Goal: Task Accomplishment & Management: Manage account settings

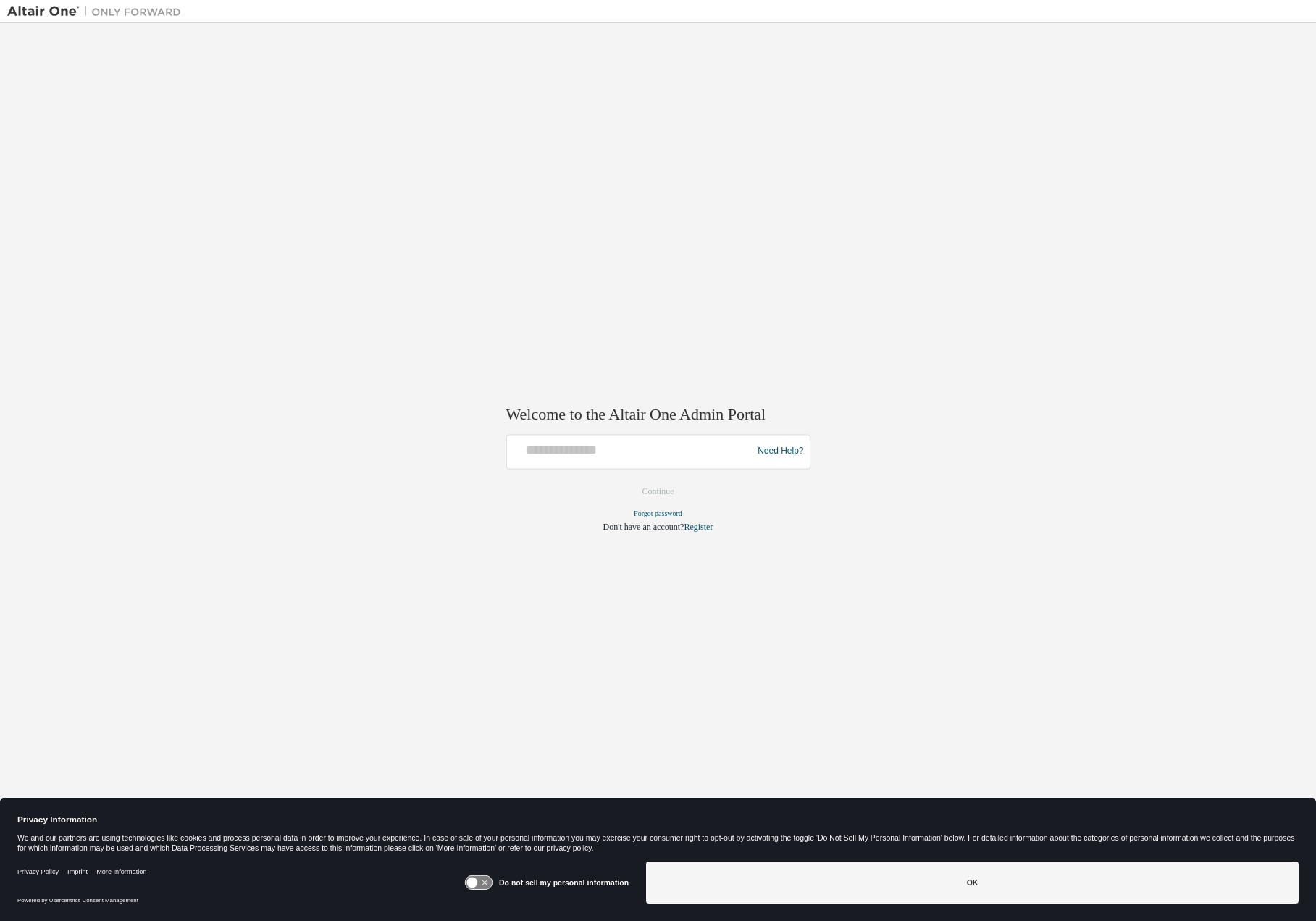
click at [566, 462] on div at bounding box center [632, 451] width 238 height 28
click at [592, 446] on input "text" at bounding box center [632, 448] width 238 height 21
type input "**********"
click at [661, 489] on button "Continue" at bounding box center [658, 492] width 62 height 22
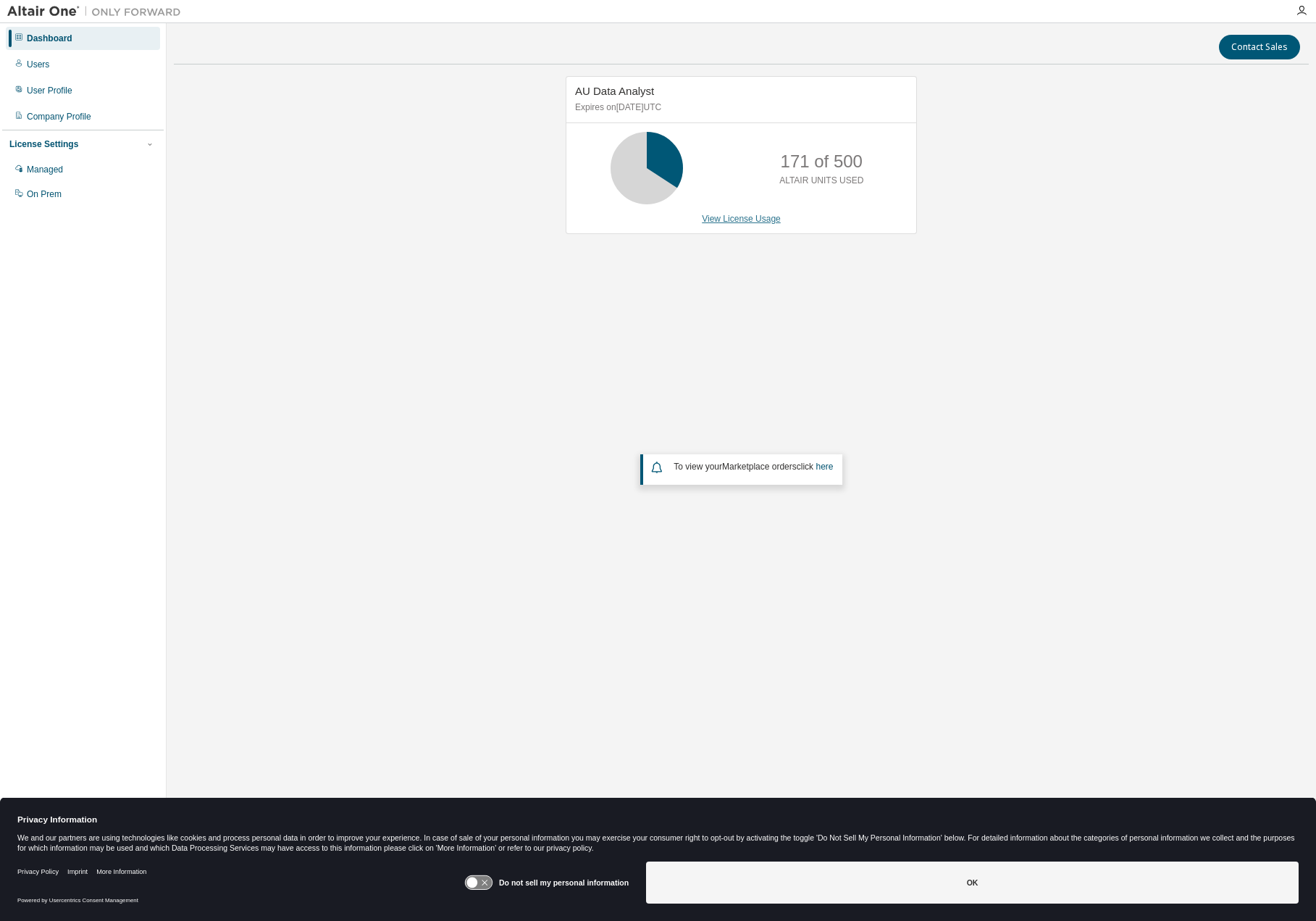
click at [742, 217] on link "View License Usage" at bounding box center [742, 219] width 79 height 10
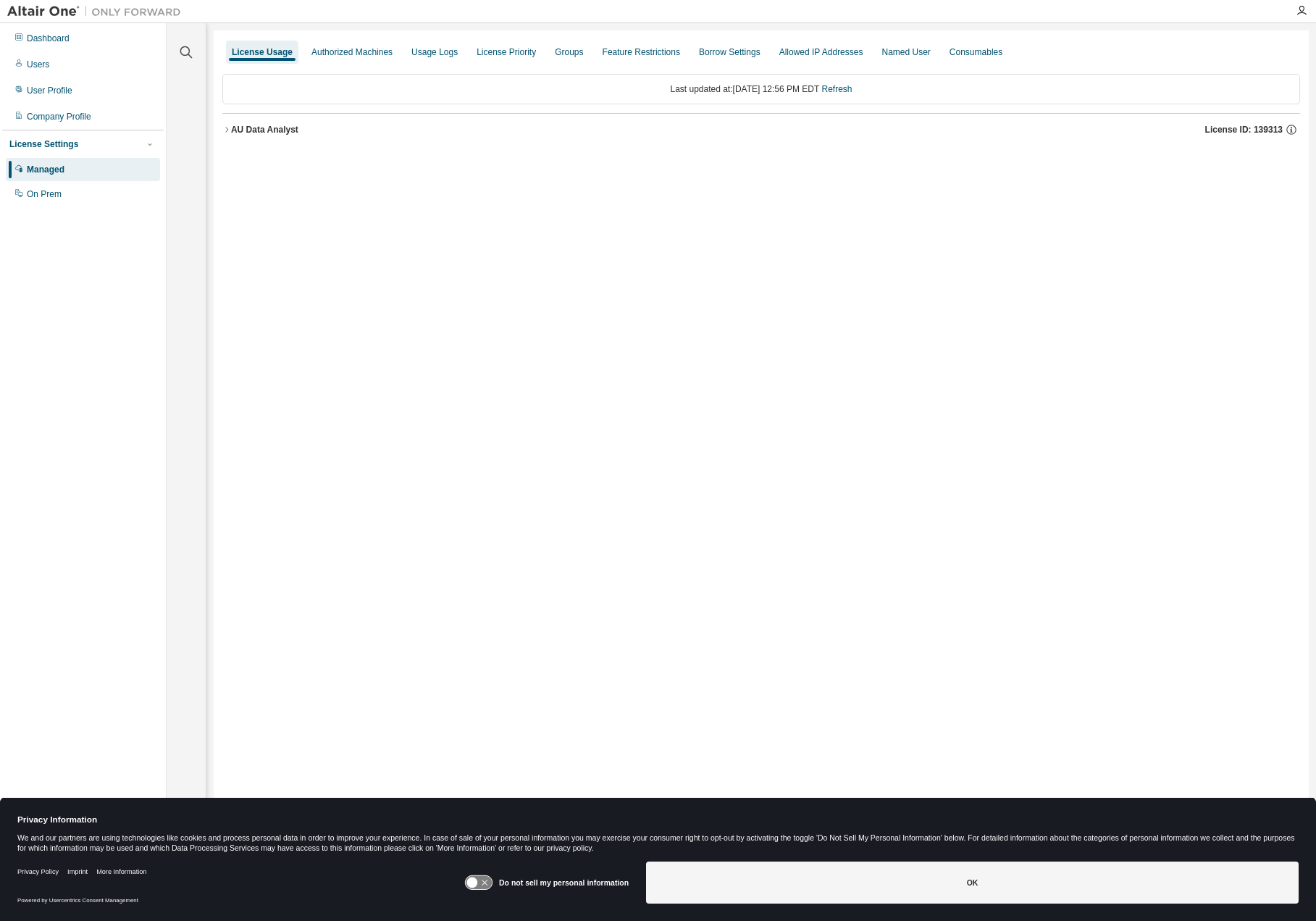
click at [228, 128] on icon "button" at bounding box center [227, 130] width 9 height 9
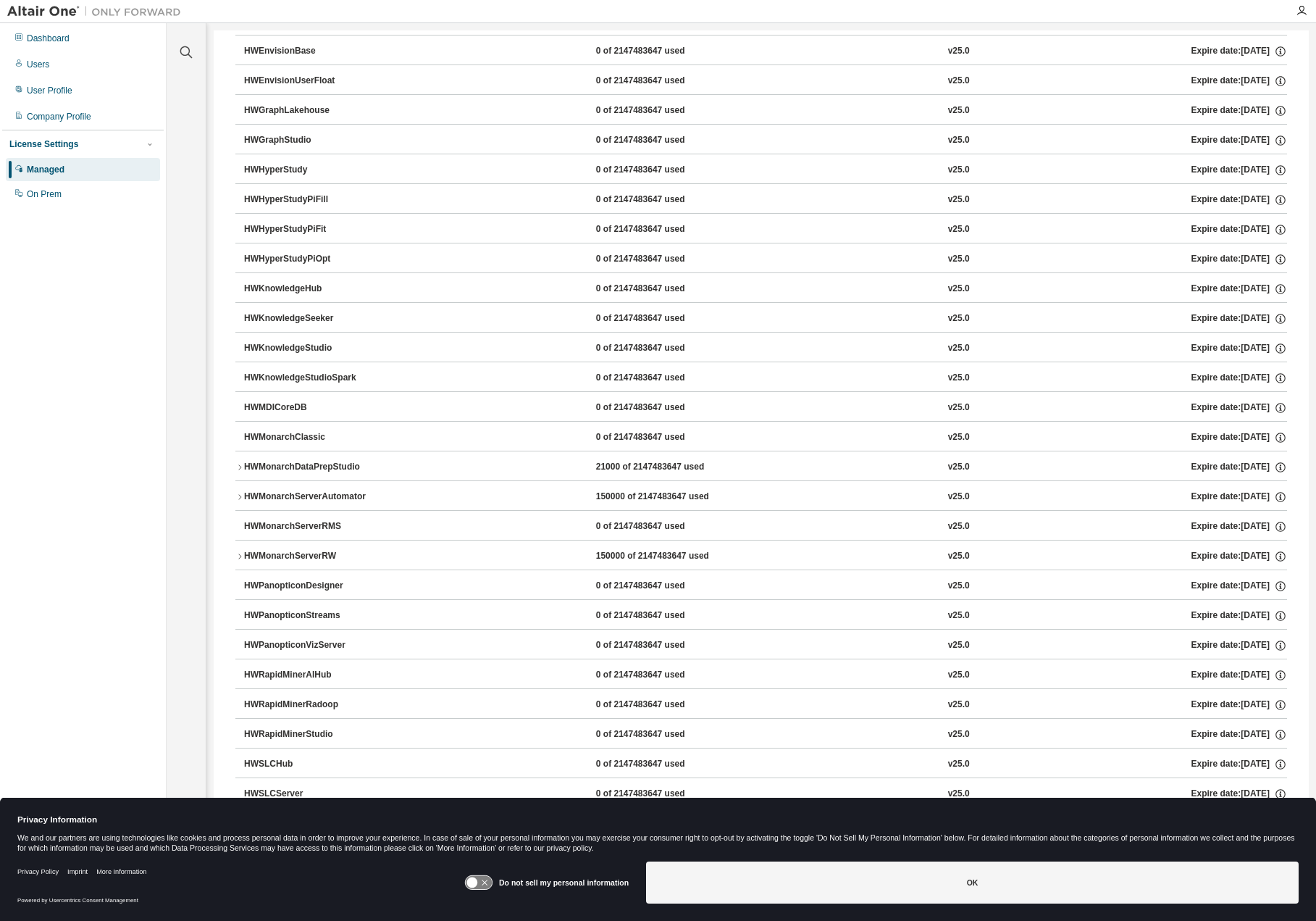
scroll to position [604, 0]
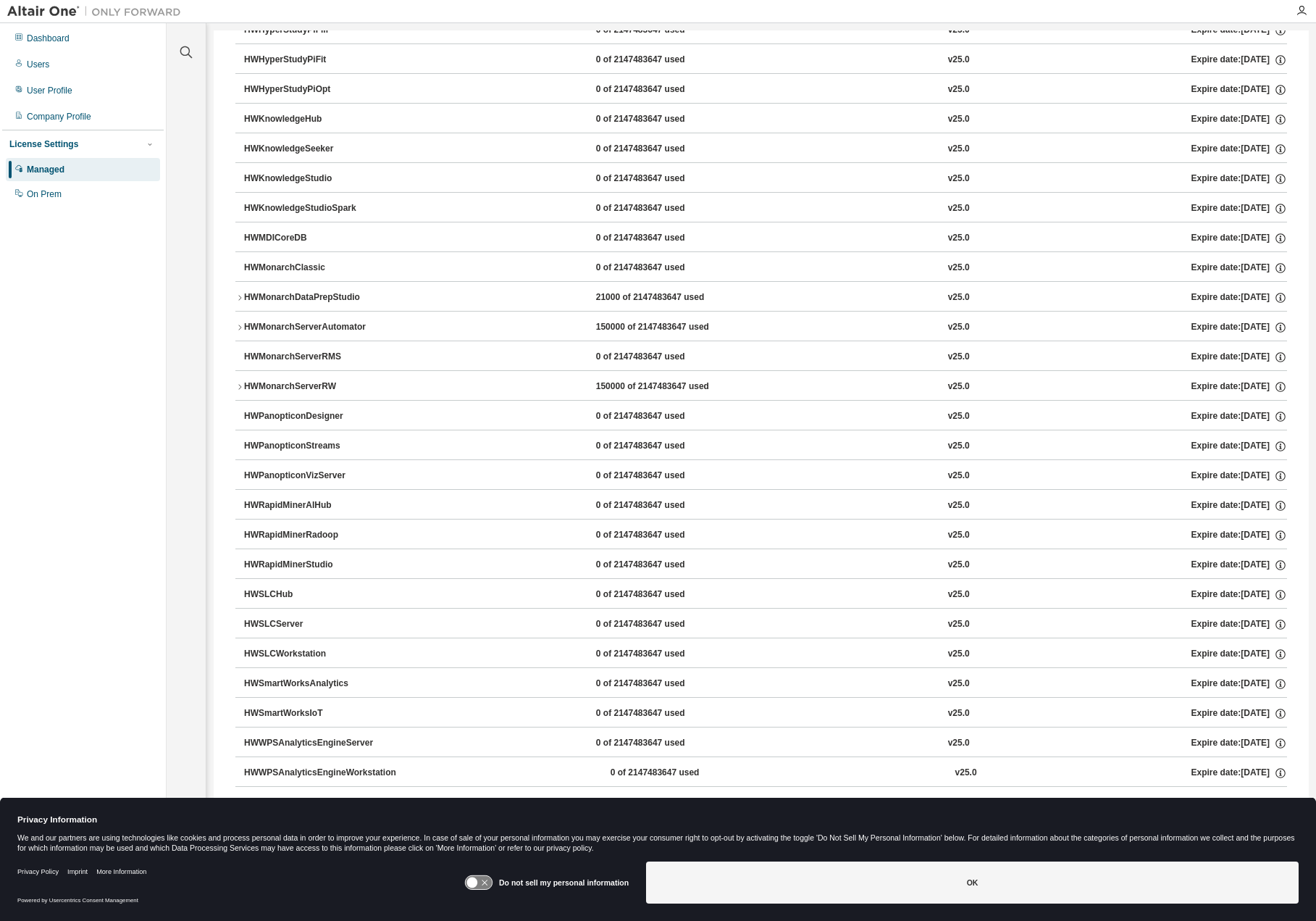
click at [111, 406] on div "Dashboard Users User Profile Company Profile License Settings Managed On Prem" at bounding box center [83, 438] width 161 height 826
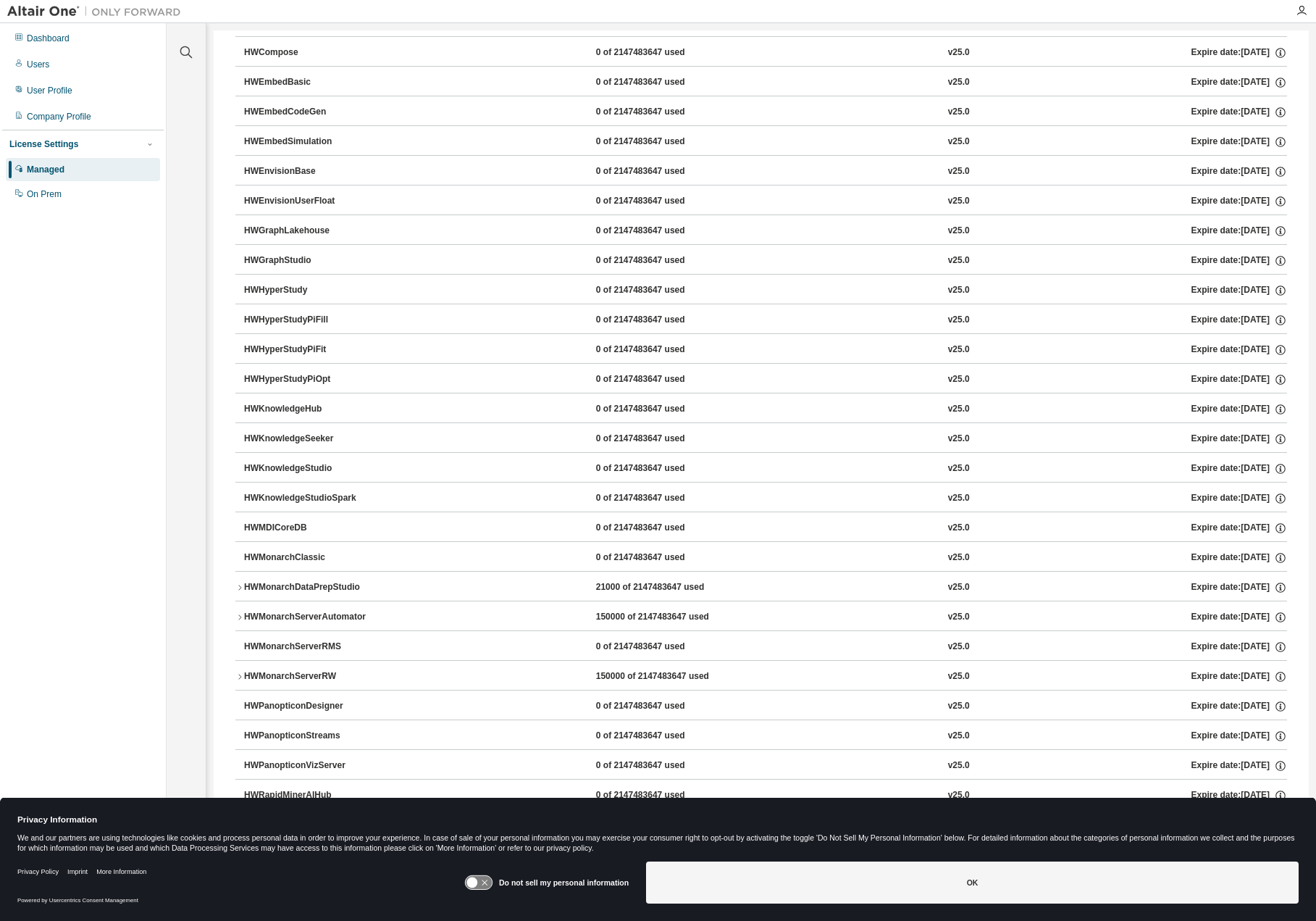
scroll to position [0, 0]
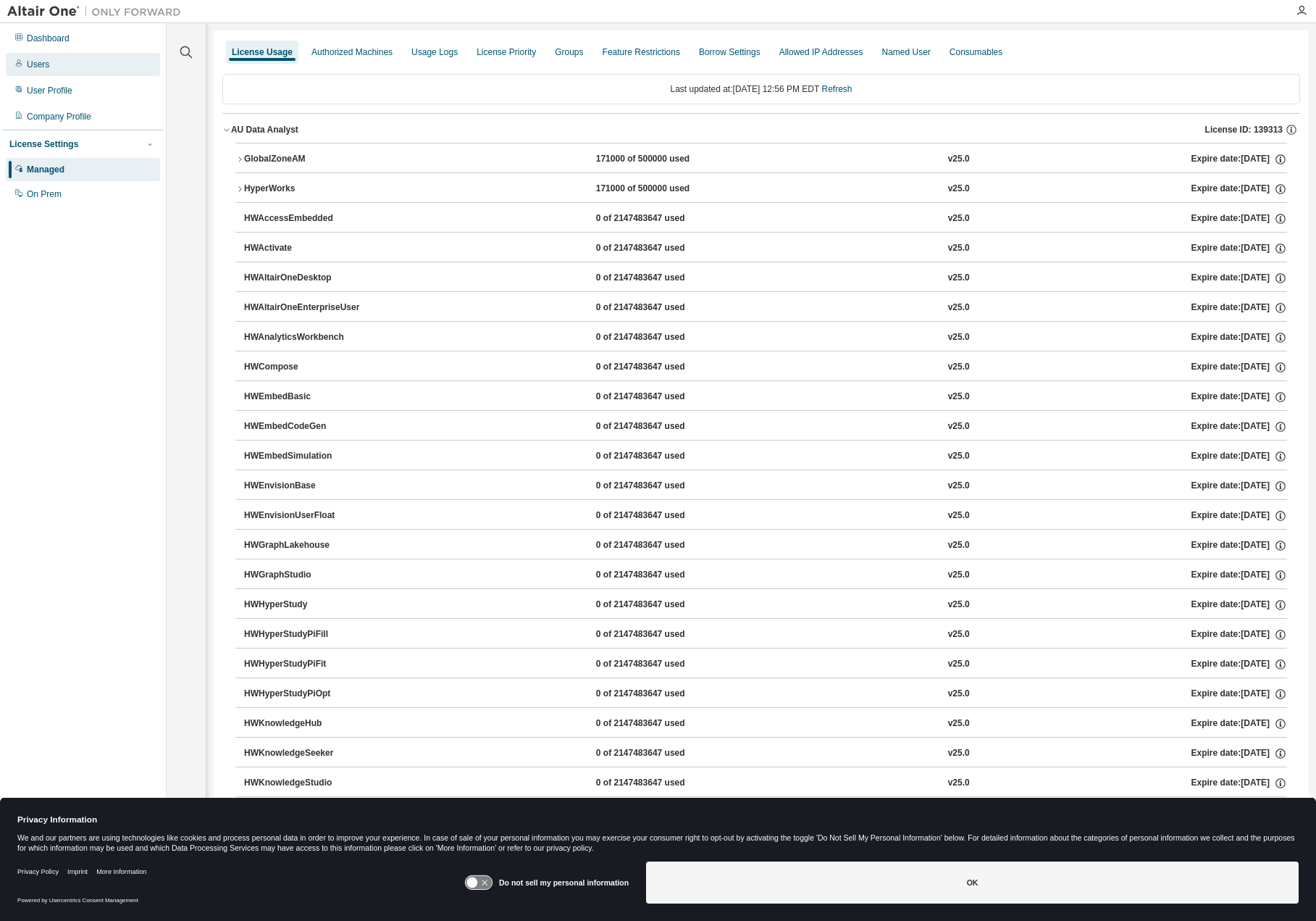
click at [41, 57] on div "Users" at bounding box center [83, 65] width 154 height 23
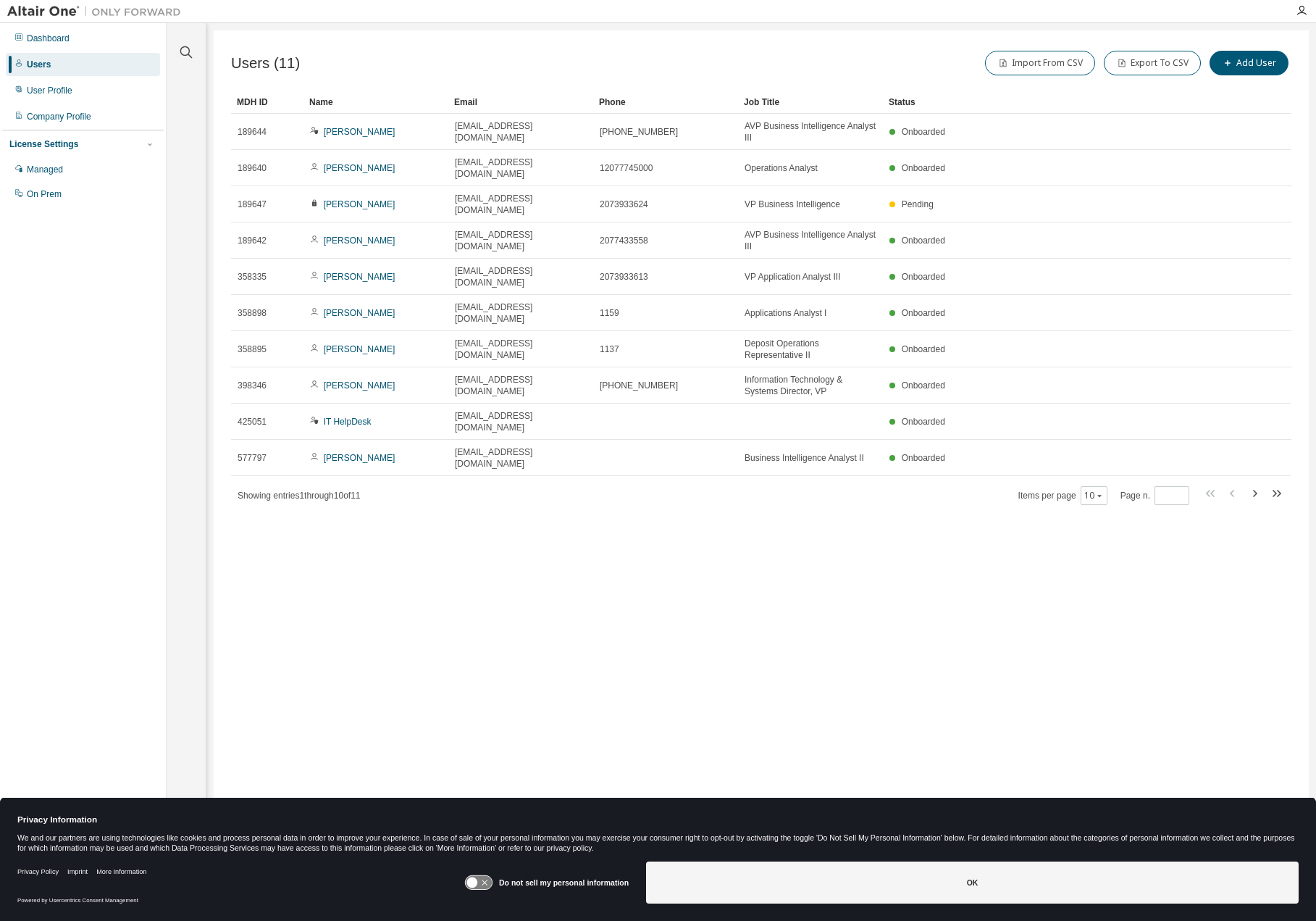
click at [49, 351] on div "Dashboard Users User Profile Company Profile License Settings Managed On Prem" at bounding box center [83, 438] width 161 height 826
click at [62, 38] on div "Dashboard" at bounding box center [48, 38] width 43 height 12
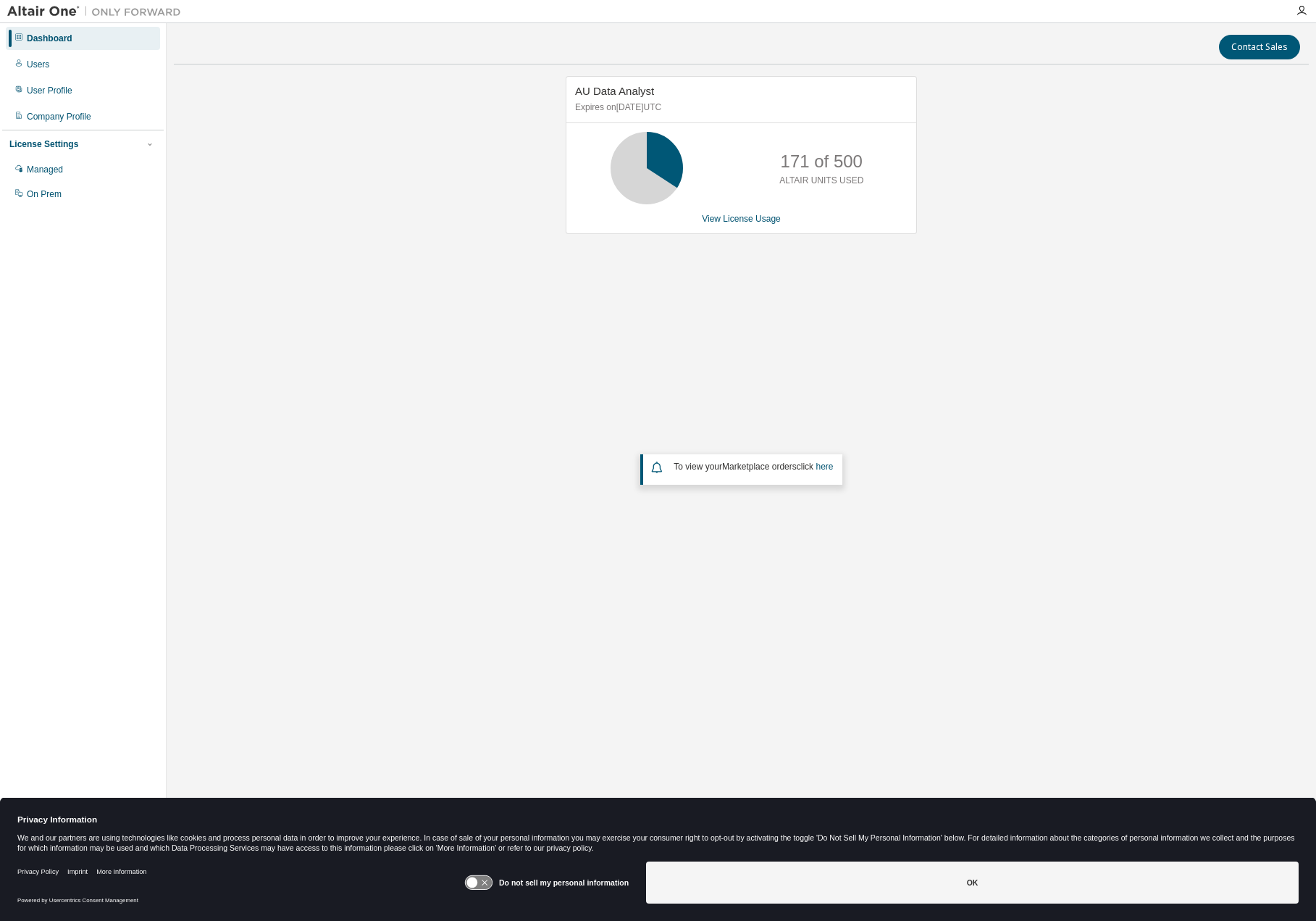
click at [340, 250] on div "AU Data Analyst Expires on March 18, 2026 UTC 171 of 500 ALTAIR UNITS USED View…" at bounding box center [741, 376] width 1135 height 599
click at [704, 183] on div "171 of 500 ALTAIR UNITS USED" at bounding box center [741, 168] width 350 height 73
click at [662, 180] on icon at bounding box center [646, 167] width 36 height 36
click at [749, 224] on link "View License Usage" at bounding box center [742, 219] width 79 height 10
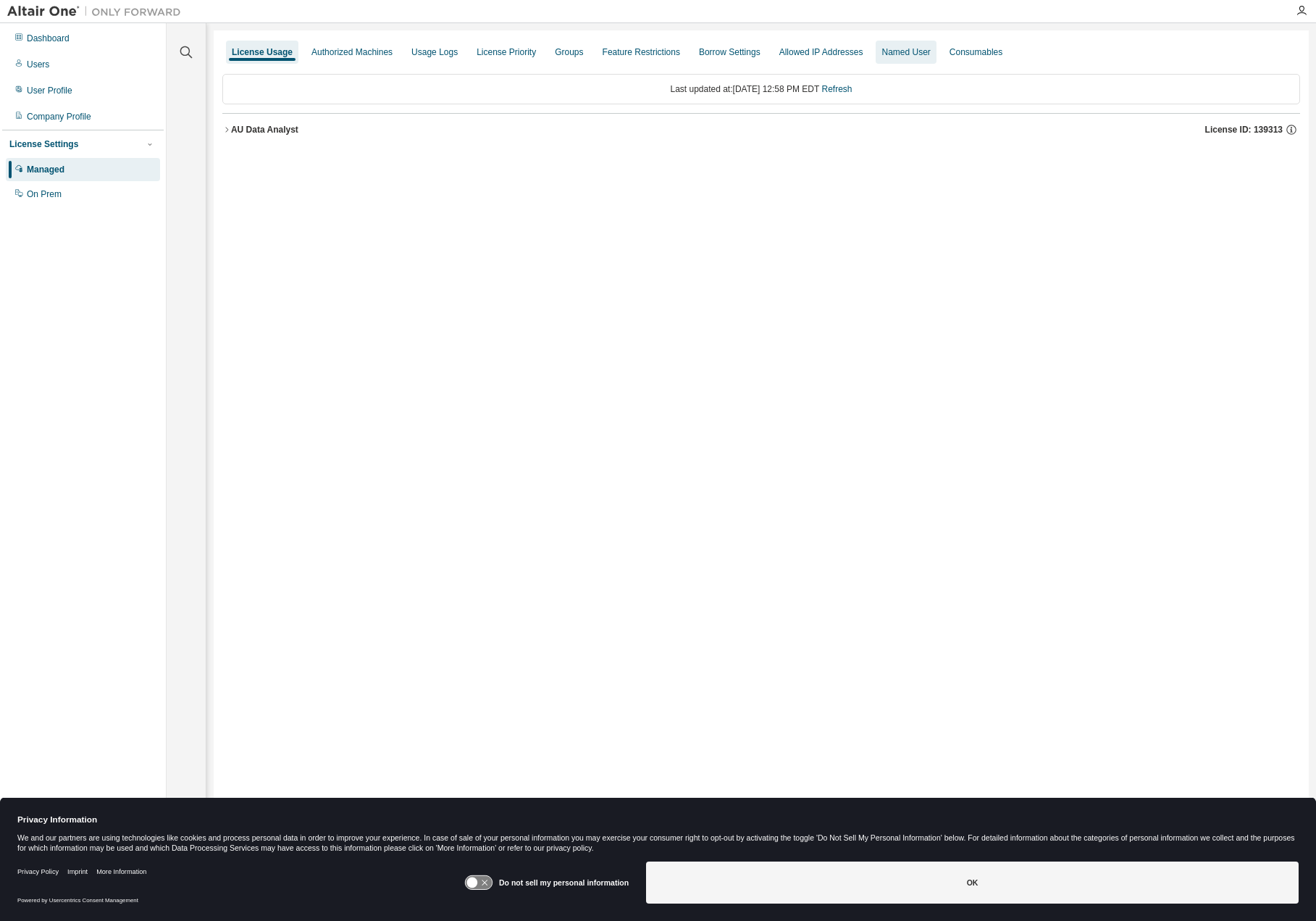
click at [899, 51] on div "Named User" at bounding box center [906, 52] width 48 height 12
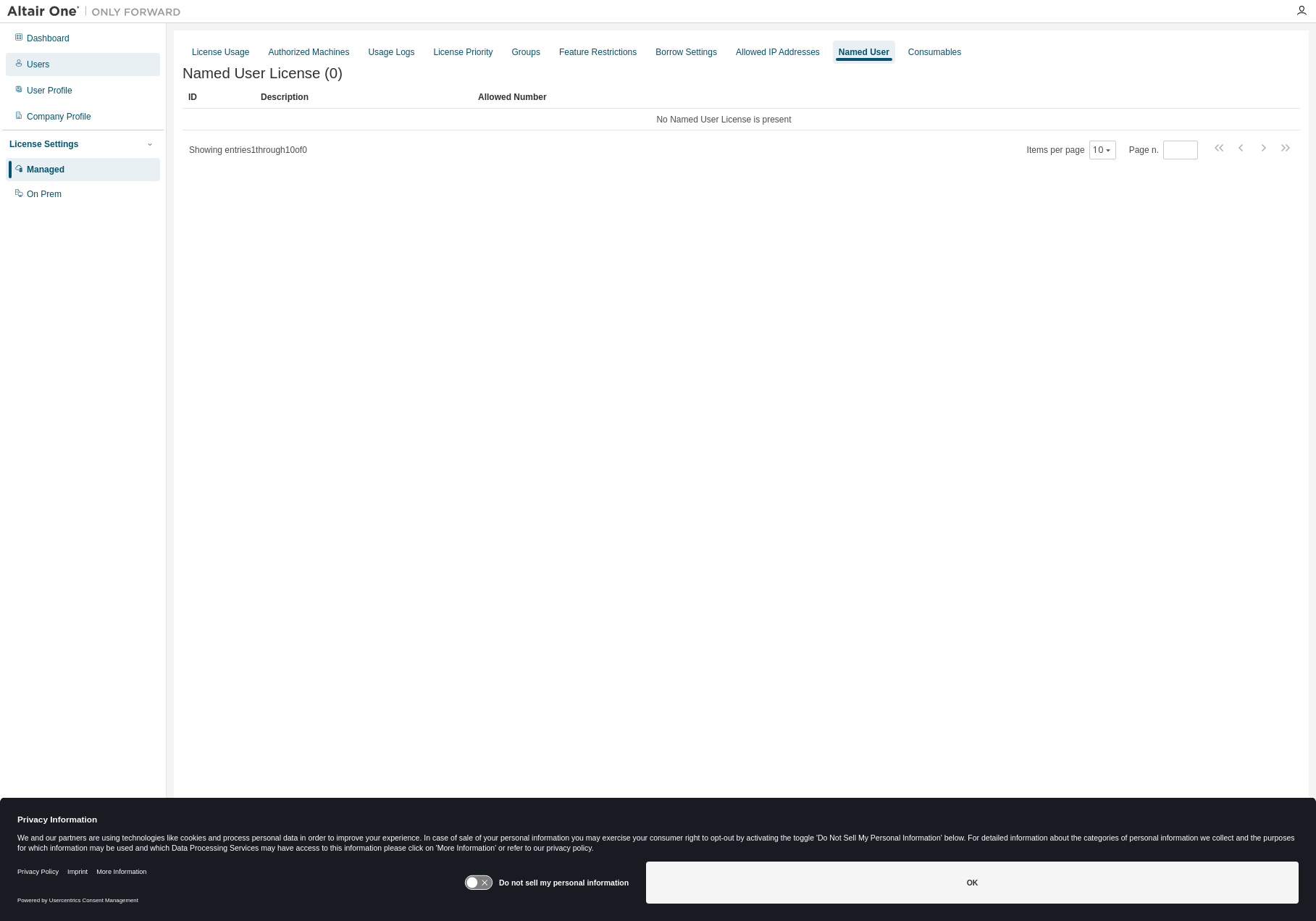
click at [96, 72] on div "Users" at bounding box center [83, 65] width 154 height 23
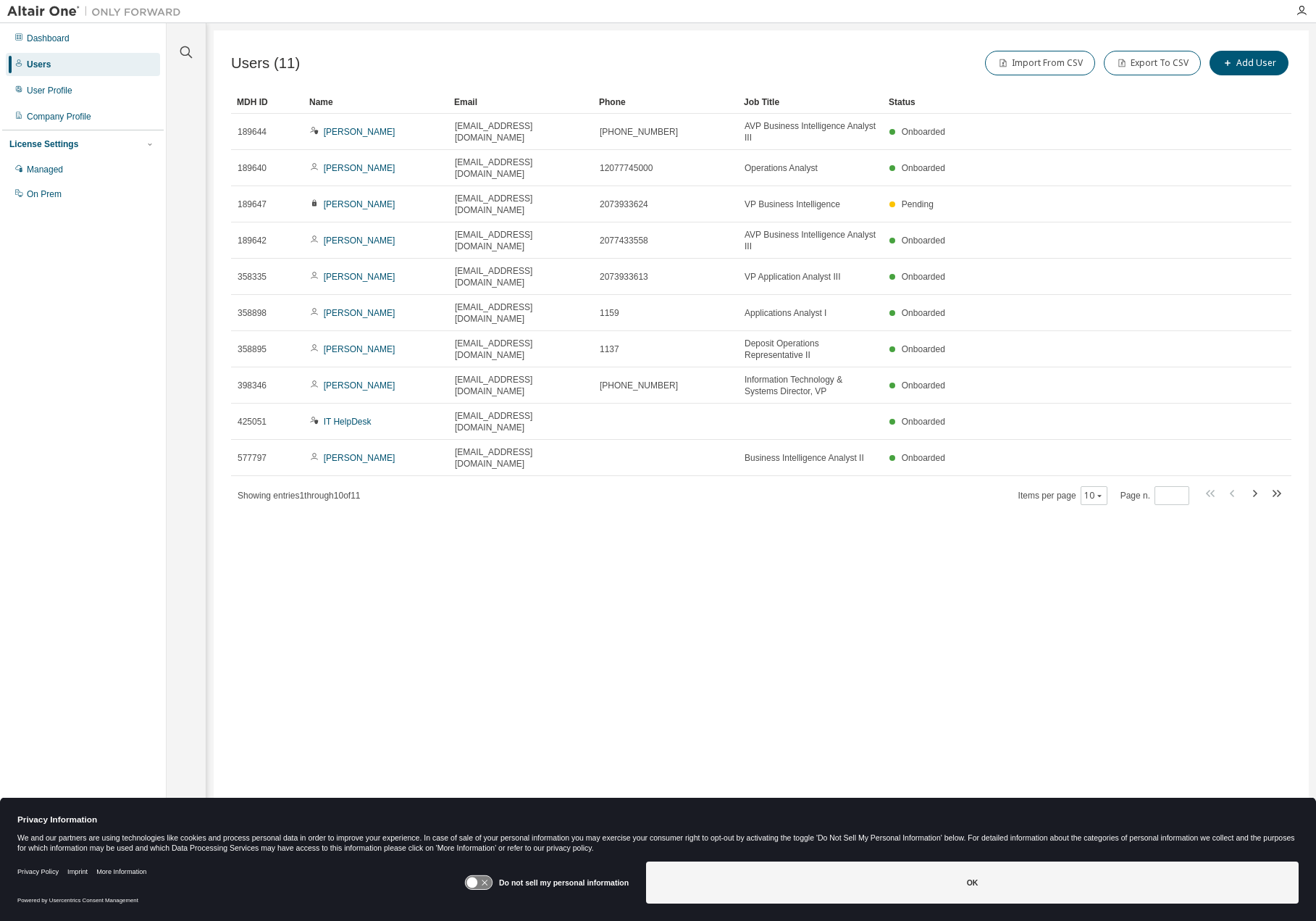
click at [87, 335] on div "Dashboard Users User Profile Company Profile License Settings Managed On Prem" at bounding box center [83, 438] width 161 height 826
click at [61, 24] on div "Dashboard Users User Profile Company Profile License Settings Managed On Prem" at bounding box center [83, 451] width 167 height 856
click at [57, 36] on div "Dashboard" at bounding box center [48, 38] width 43 height 12
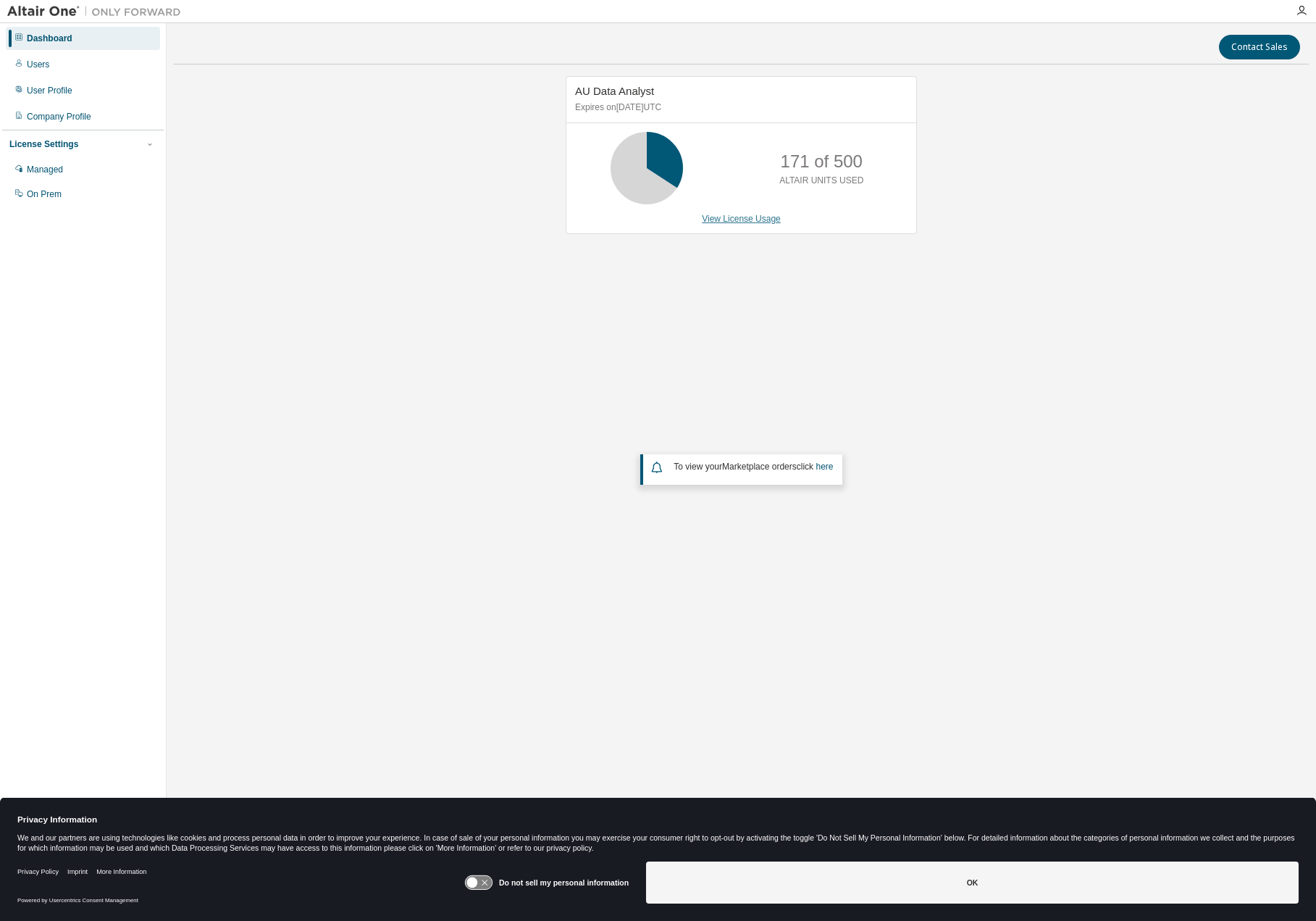
click at [752, 219] on link "View License Usage" at bounding box center [742, 219] width 79 height 10
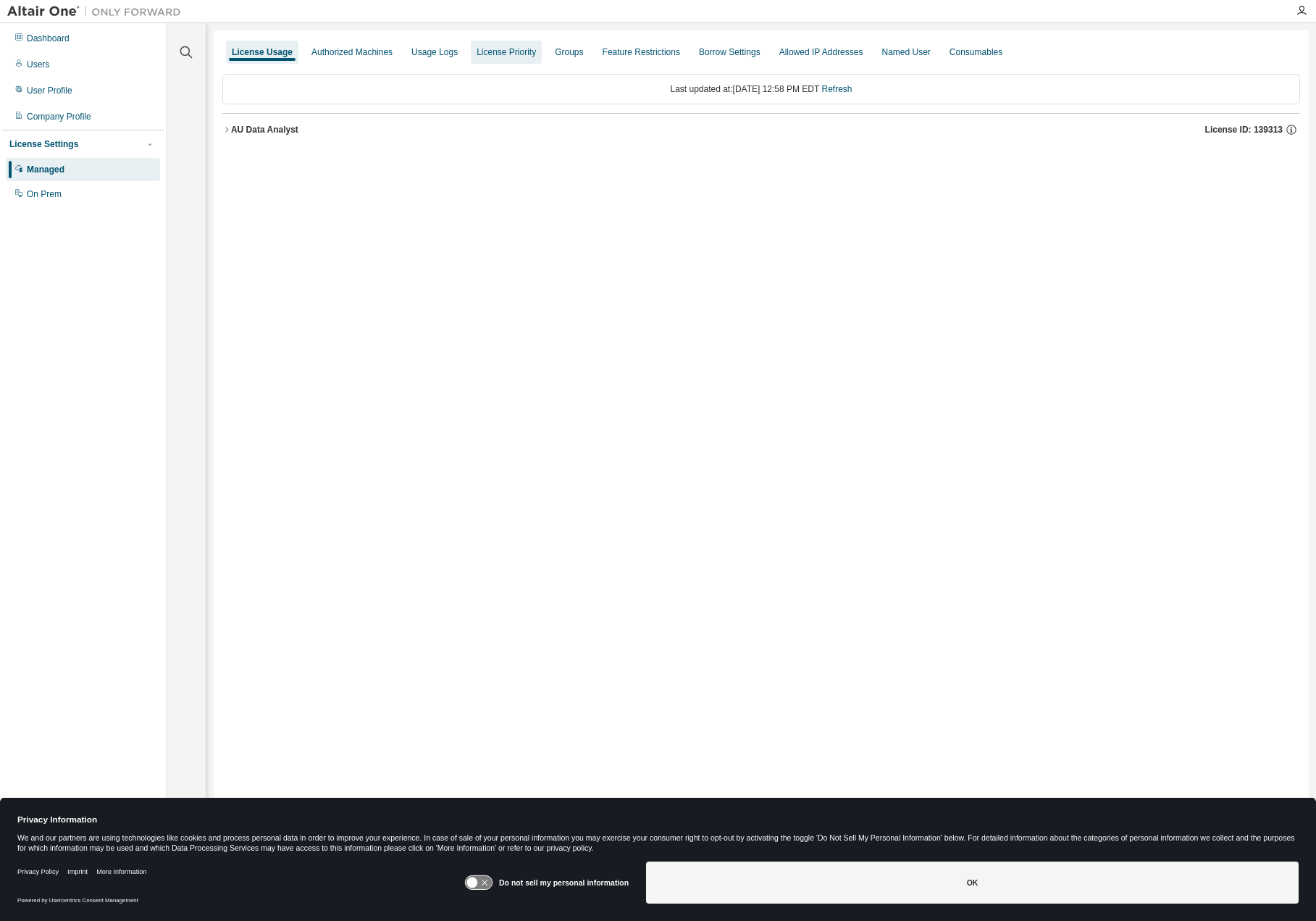
click at [486, 53] on div "License Priority" at bounding box center [506, 52] width 59 height 12
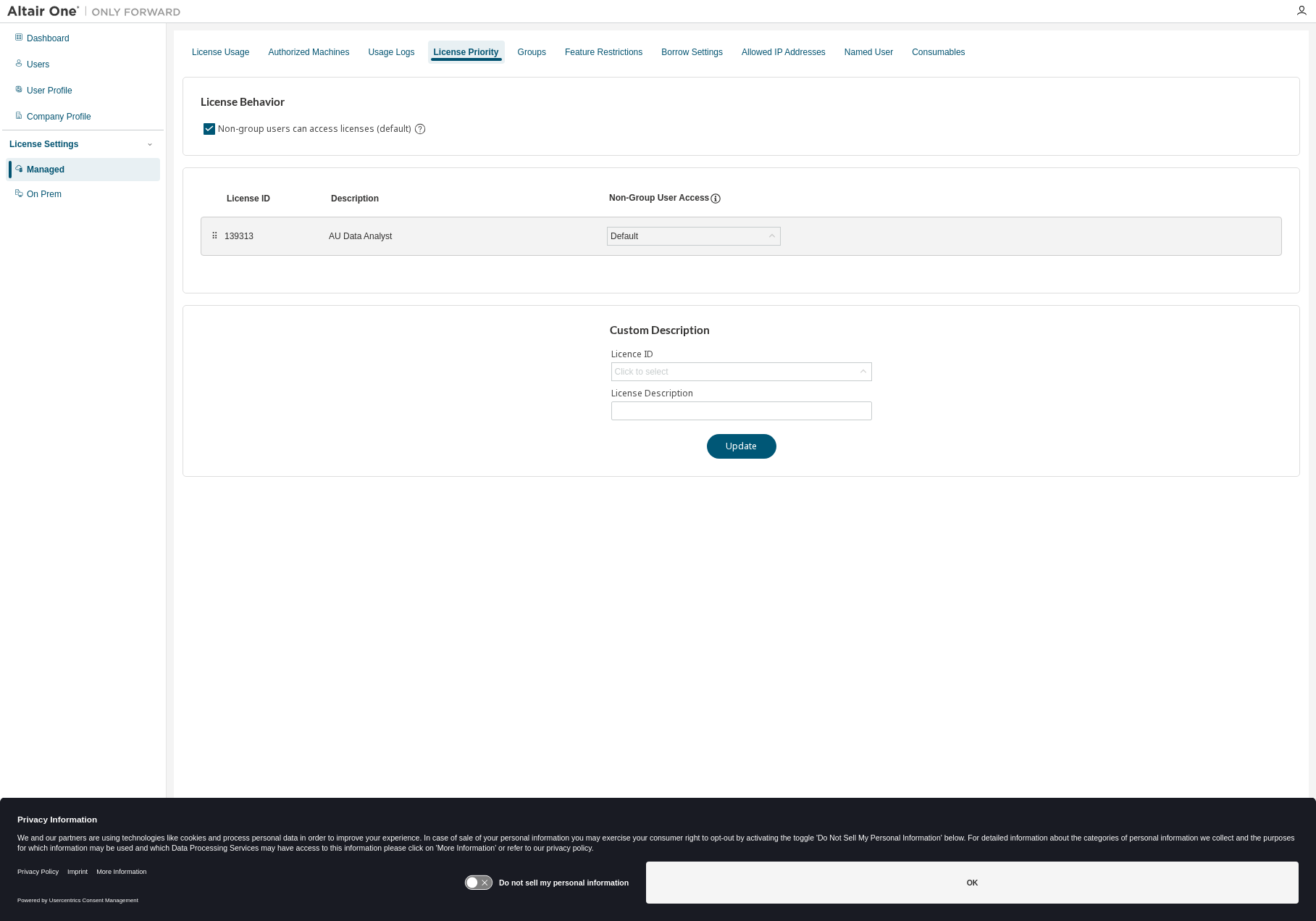
click at [233, 363] on div "Custom Description Licence ID Click to select License Description Update" at bounding box center [741, 391] width 1117 height 172
click at [54, 63] on div "Users" at bounding box center [83, 65] width 154 height 23
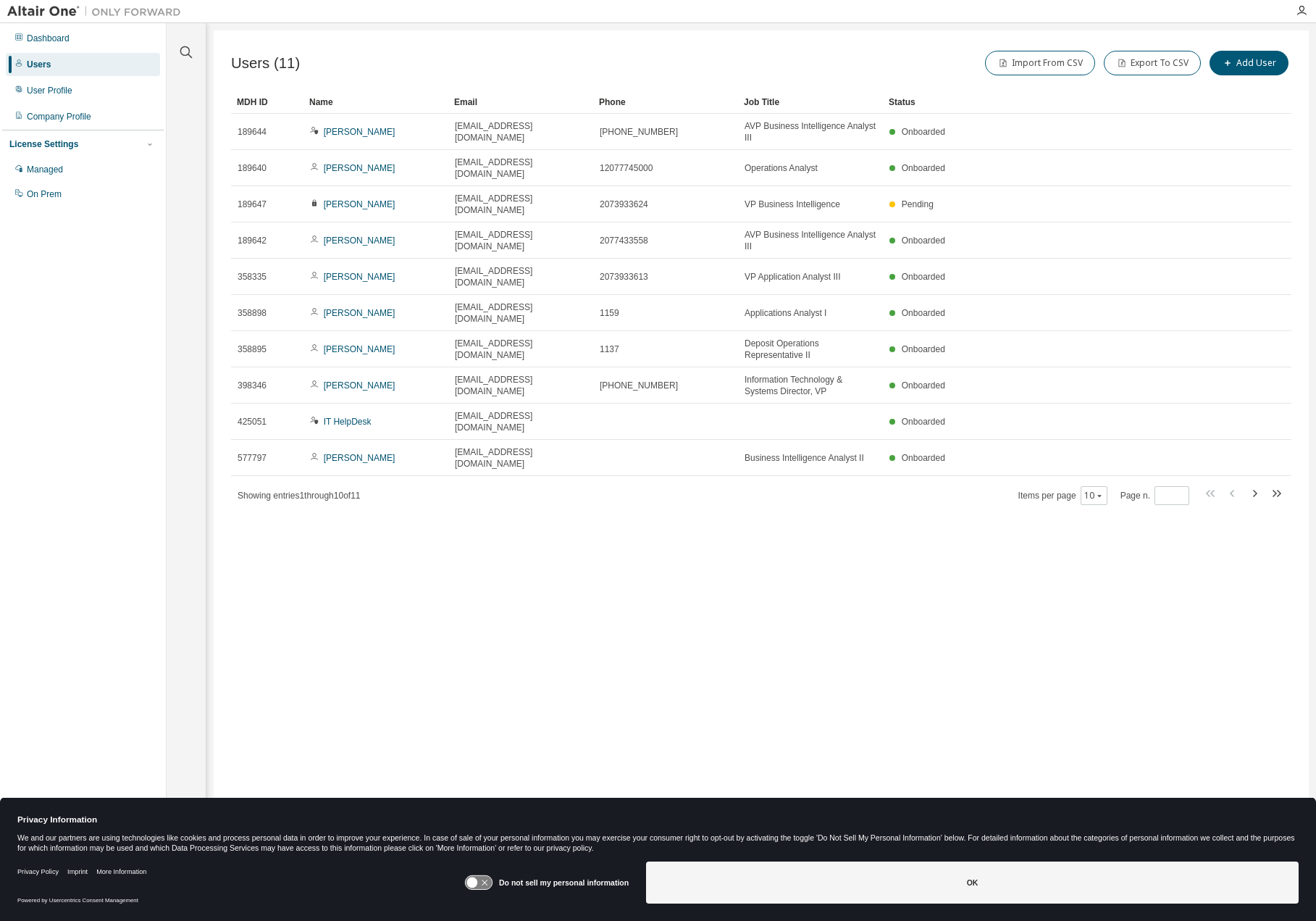
click at [139, 376] on div "Dashboard Users User Profile Company Profile License Settings Managed On Prem" at bounding box center [83, 438] width 161 height 826
click at [1298, 7] on icon "button" at bounding box center [1301, 11] width 12 height 12
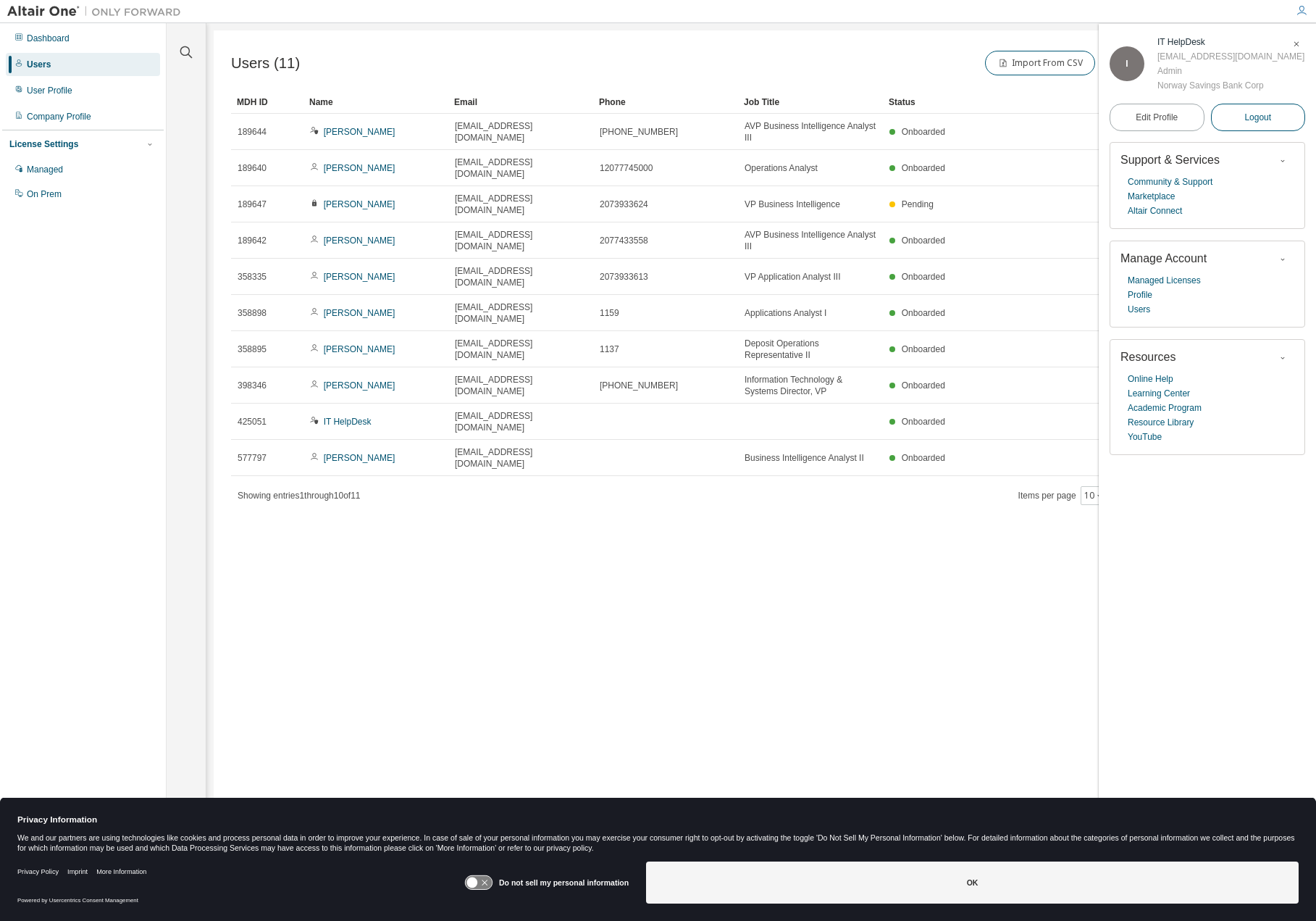
click at [1273, 121] on button "Logout" at bounding box center [1258, 117] width 95 height 28
